Goal: Information Seeking & Learning: Learn about a topic

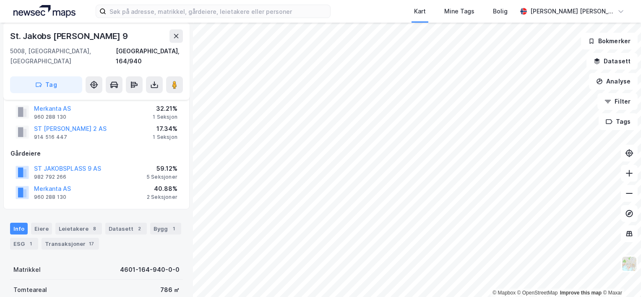
scroll to position [84, 0]
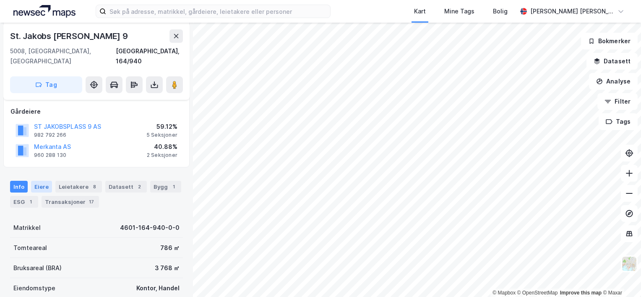
click at [39, 181] on div "Eiere" at bounding box center [41, 187] width 21 height 12
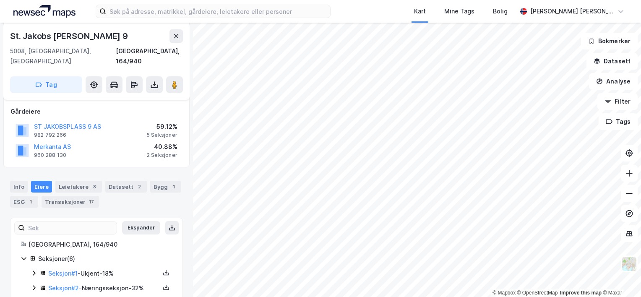
scroll to position [150, 0]
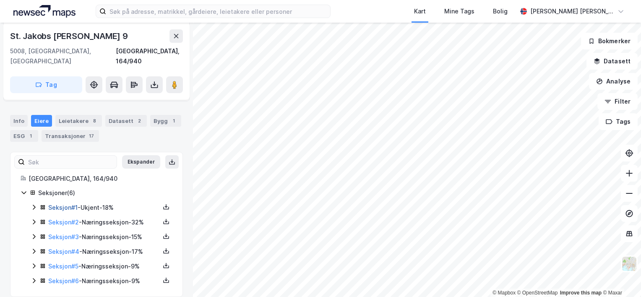
click at [65, 204] on link "Seksjon # 1" at bounding box center [62, 207] width 29 height 7
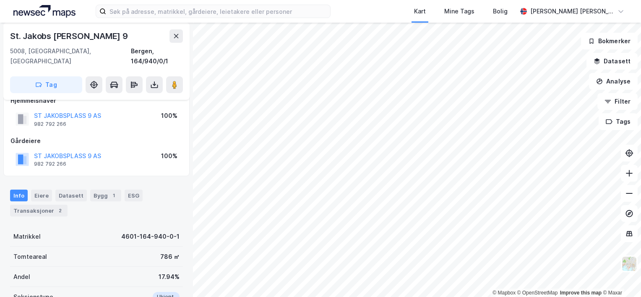
scroll to position [167, 0]
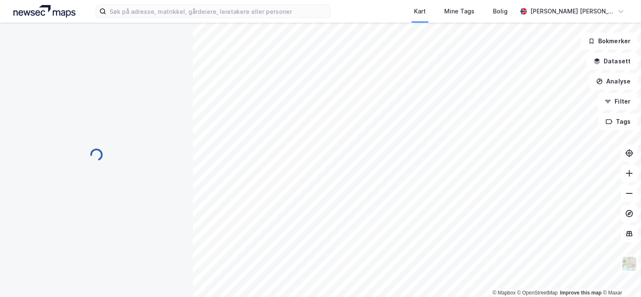
scroll to position [150, 0]
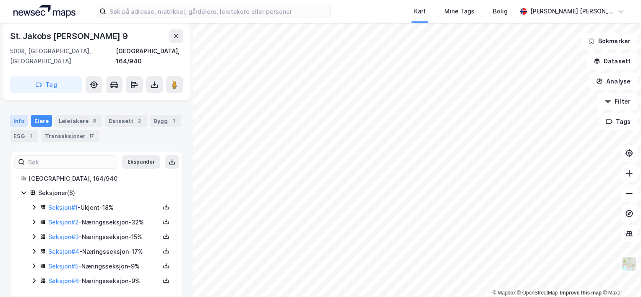
click at [18, 115] on div "Info" at bounding box center [19, 121] width 18 height 12
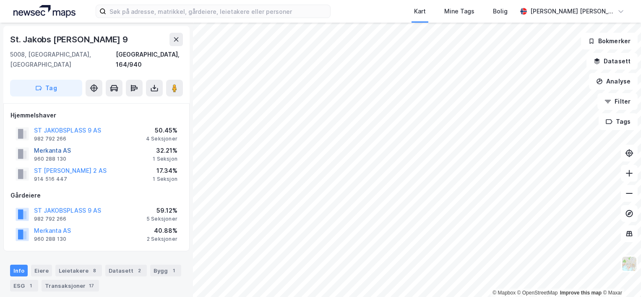
click at [0, 0] on button "Merkanta AS" at bounding box center [0, 0] width 0 height 0
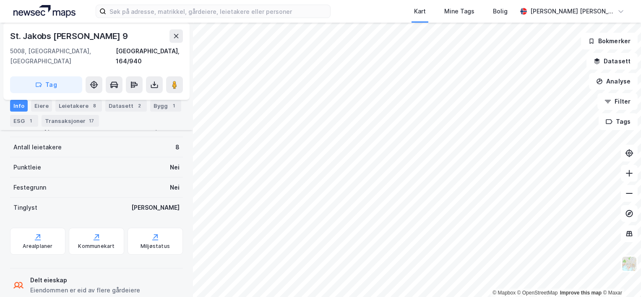
scroll to position [287, 0]
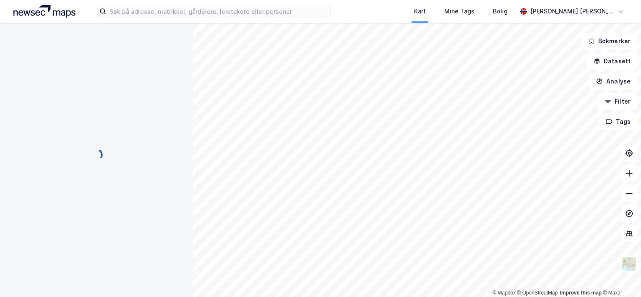
scroll to position [32, 0]
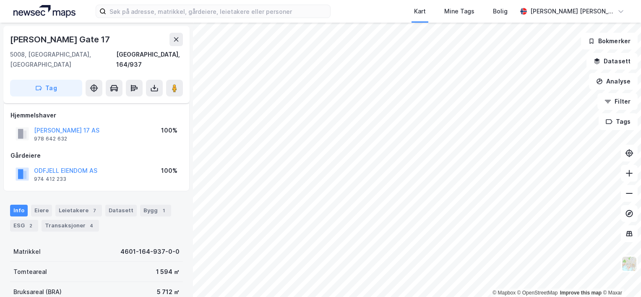
scroll to position [32, 0]
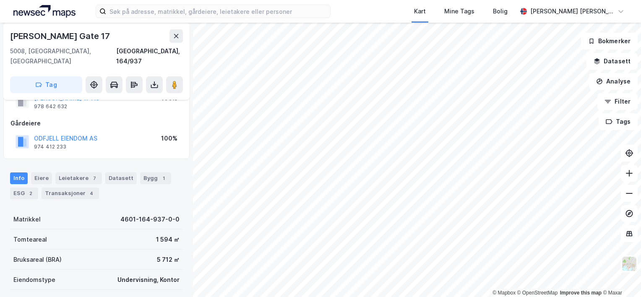
scroll to position [32, 0]
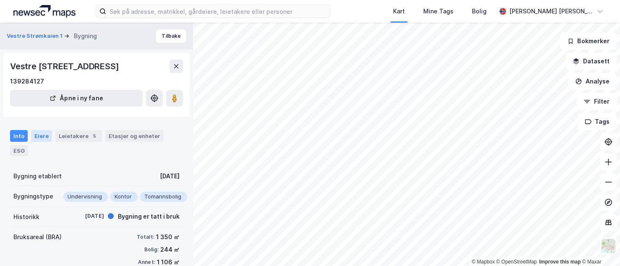
click at [37, 136] on div "Eiere" at bounding box center [41, 136] width 21 height 12
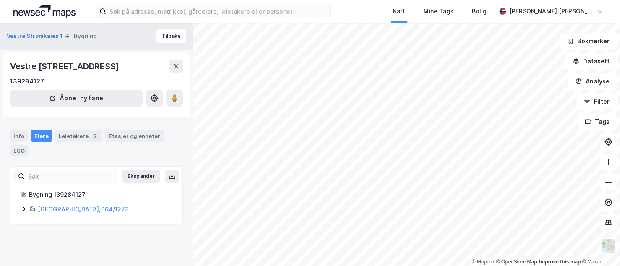
click at [39, 133] on div "Eiere" at bounding box center [41, 136] width 21 height 12
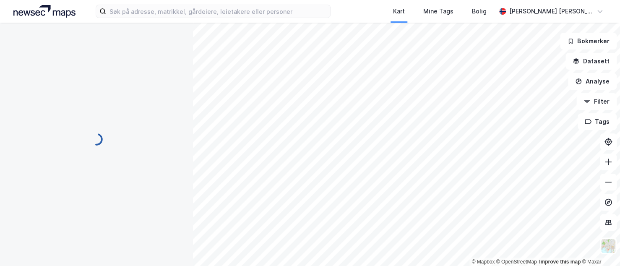
scroll to position [25, 0]
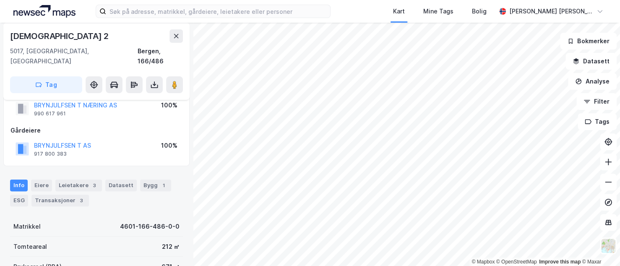
scroll to position [25, 0]
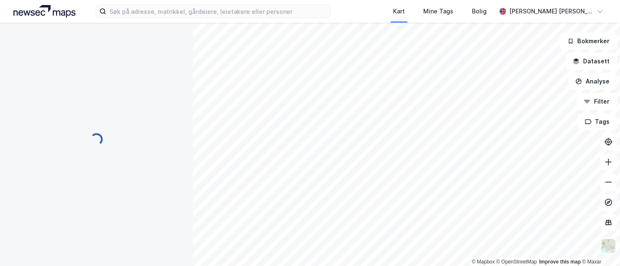
scroll to position [25, 0]
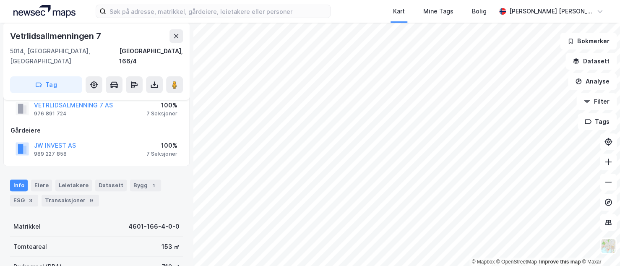
scroll to position [25, 0]
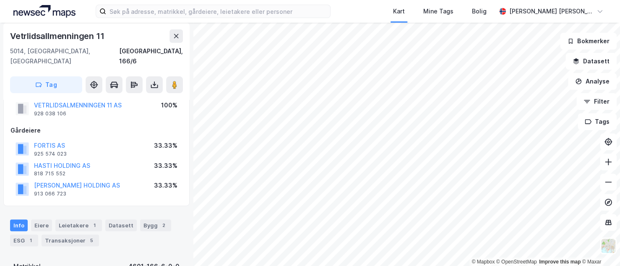
scroll to position [25, 0]
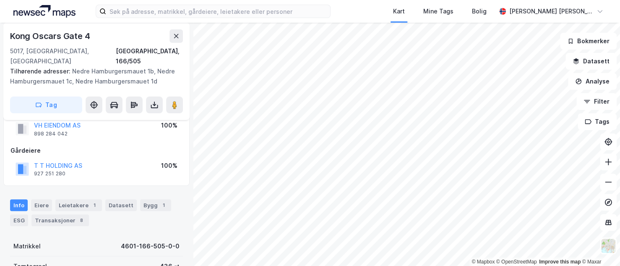
scroll to position [25, 0]
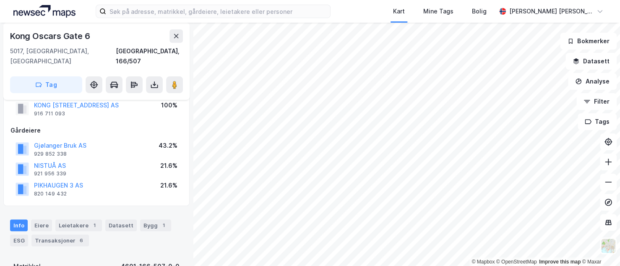
scroll to position [25, 0]
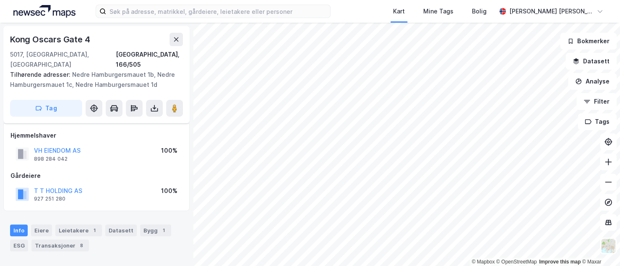
scroll to position [25, 0]
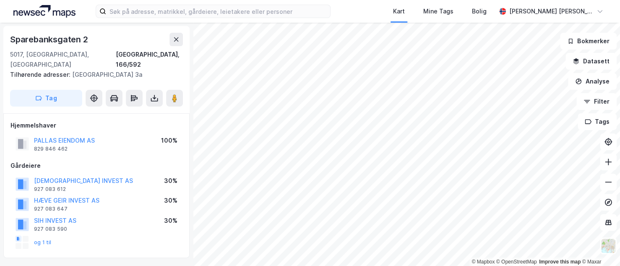
scroll to position [25, 0]
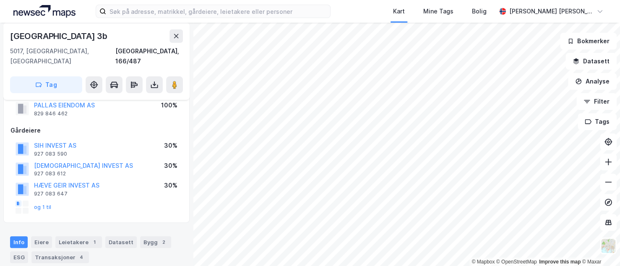
scroll to position [25, 0]
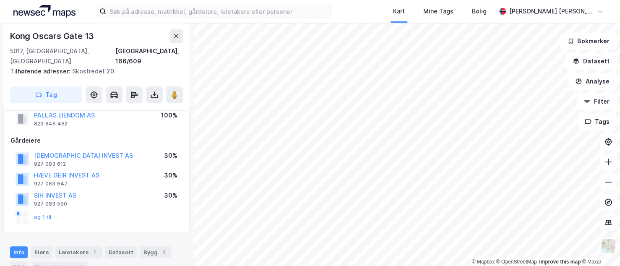
scroll to position [25, 0]
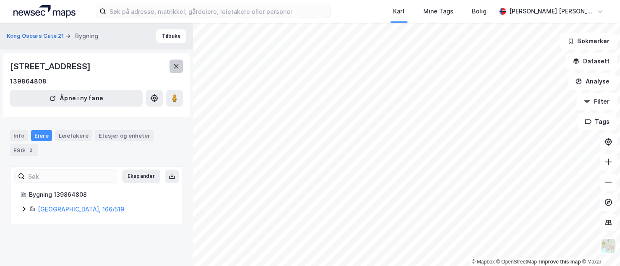
click at [175, 66] on icon at bounding box center [176, 66] width 7 height 7
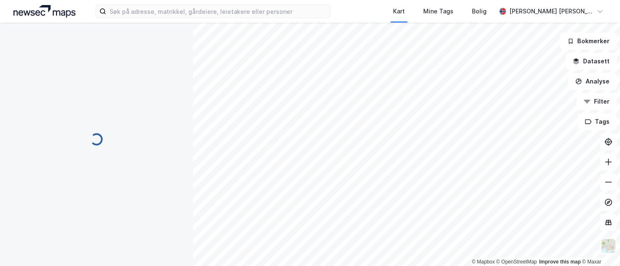
scroll to position [25, 0]
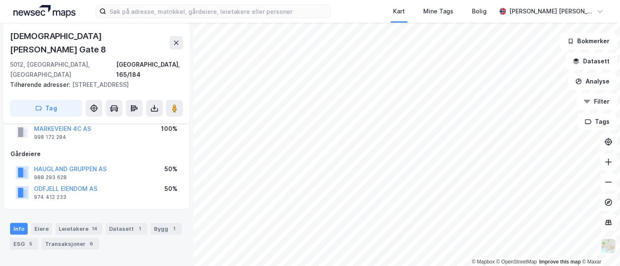
scroll to position [25, 0]
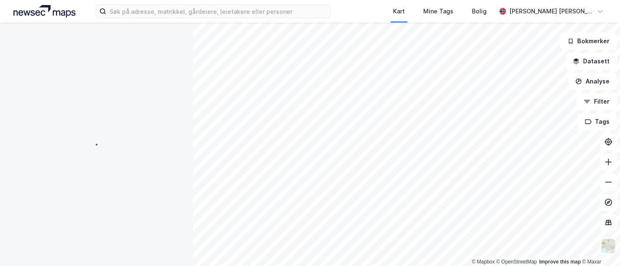
scroll to position [25, 0]
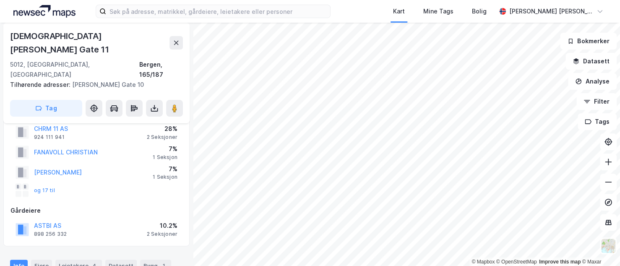
scroll to position [25, 0]
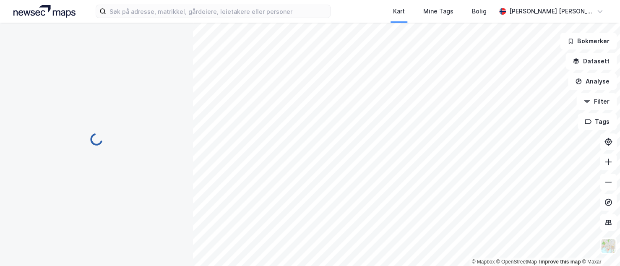
scroll to position [25, 0]
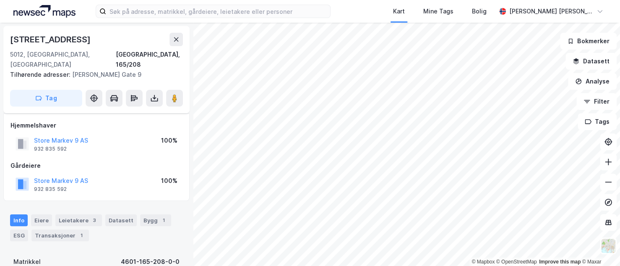
scroll to position [25, 0]
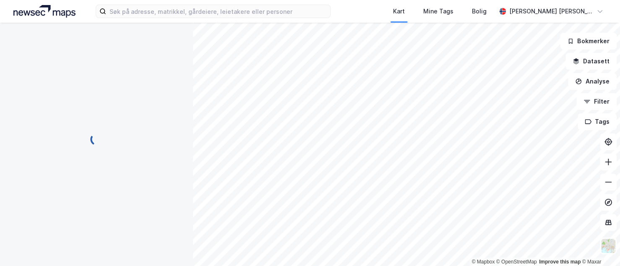
scroll to position [24, 0]
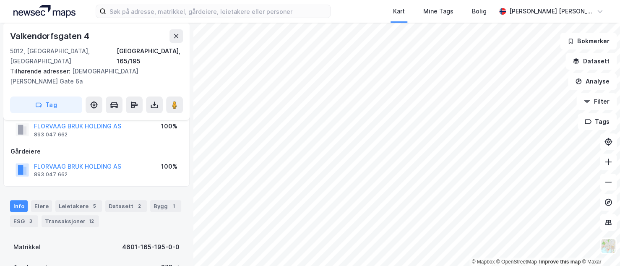
scroll to position [24, 0]
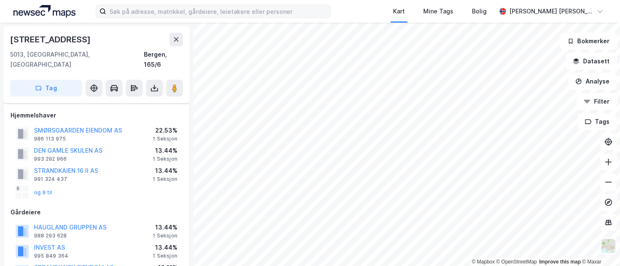
scroll to position [24, 0]
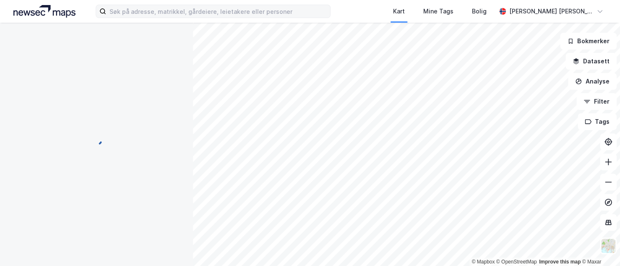
scroll to position [24, 0]
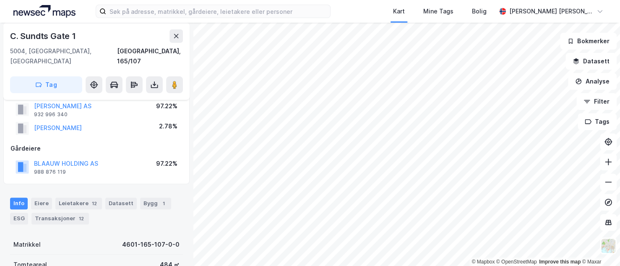
scroll to position [24, 0]
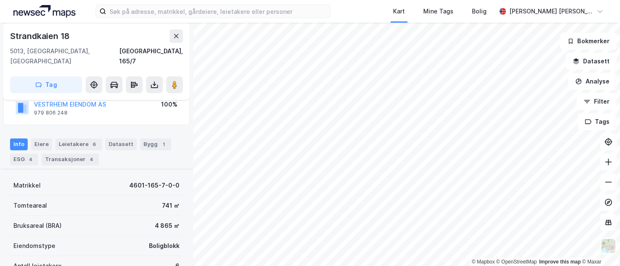
scroll to position [108, 0]
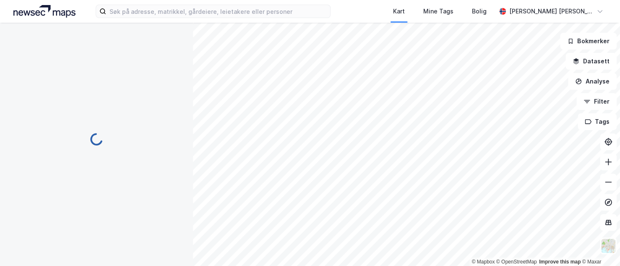
scroll to position [108, 0]
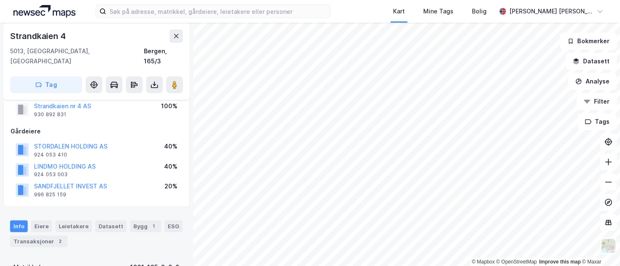
scroll to position [24, 0]
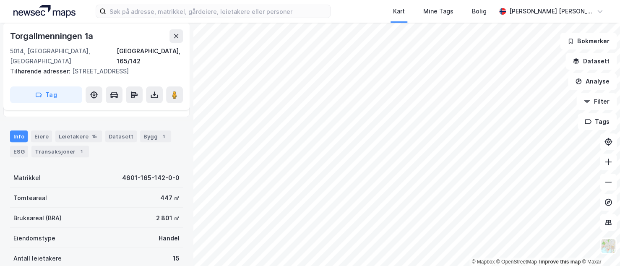
scroll to position [126, 0]
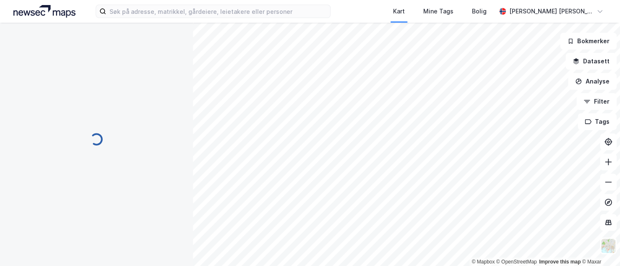
scroll to position [126, 0]
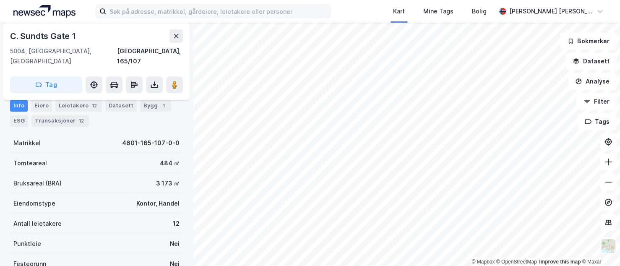
click at [292, 15] on div "Kart Mine Tags [PERSON_NAME] [PERSON_NAME] © Mapbox © OpenStreetMap Improve thi…" at bounding box center [310, 133] width 620 height 266
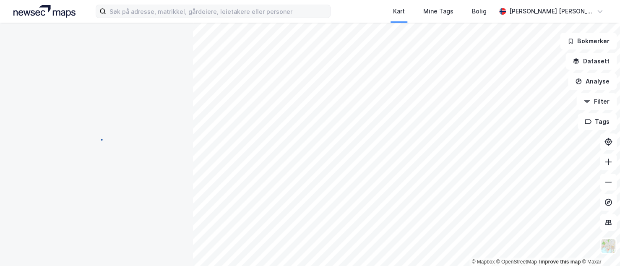
scroll to position [126, 0]
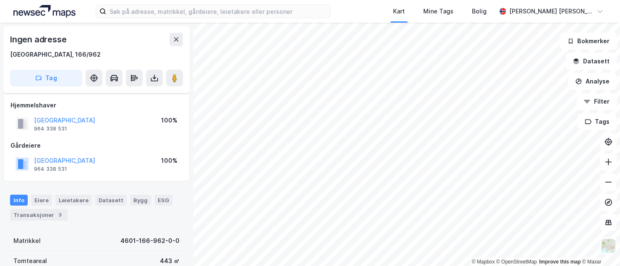
scroll to position [42, 0]
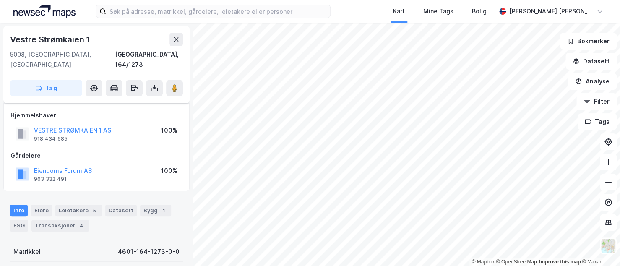
scroll to position [42, 0]
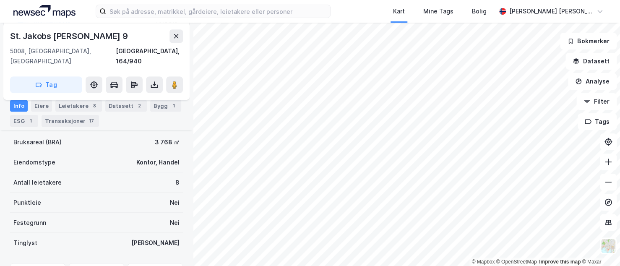
scroll to position [168, 0]
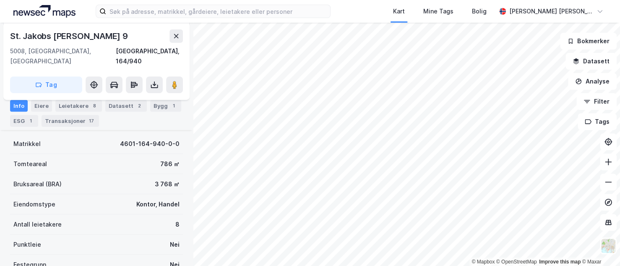
click at [414, 266] on html "Kart Mine Tags [PERSON_NAME] [PERSON_NAME] © Mapbox © OpenStreetMap Improve thi…" at bounding box center [310, 133] width 620 height 266
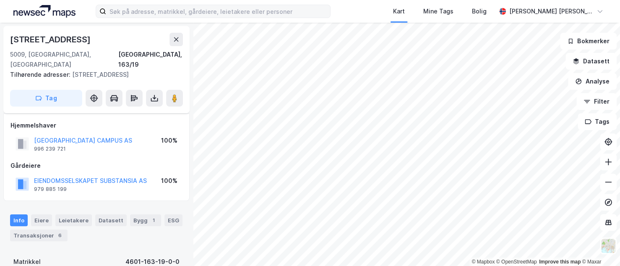
scroll to position [84, 0]
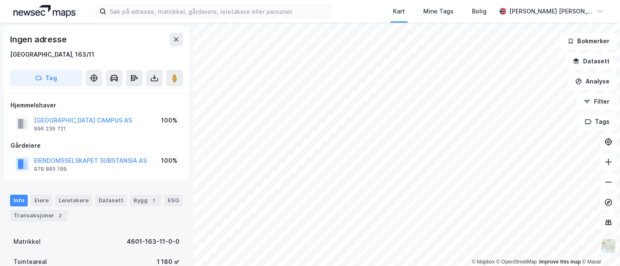
scroll to position [42, 0]
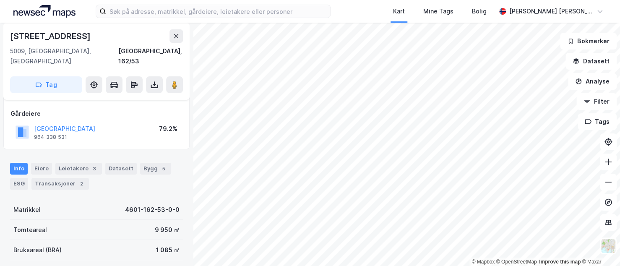
scroll to position [42, 0]
